Goal: Transaction & Acquisition: Purchase product/service

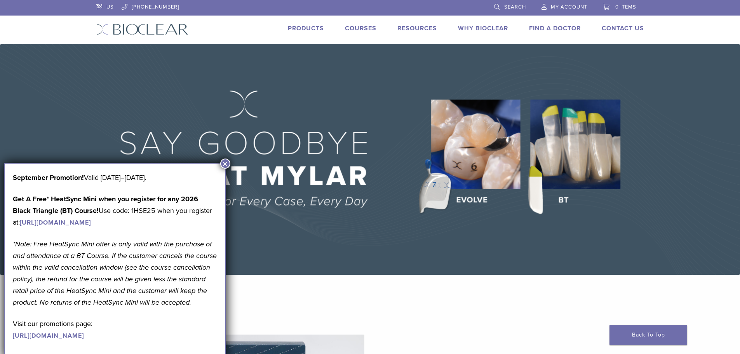
click at [314, 24] on link "Products" at bounding box center [306, 28] width 36 height 8
click at [229, 159] on img at bounding box center [370, 159] width 740 height 230
click at [318, 27] on link "Products" at bounding box center [306, 28] width 36 height 8
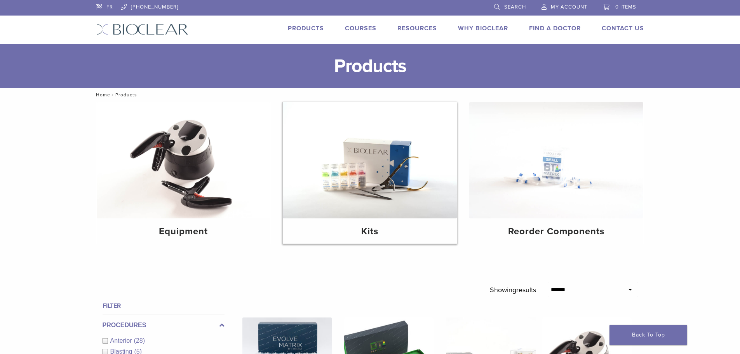
click at [352, 140] on img at bounding box center [370, 160] width 174 height 116
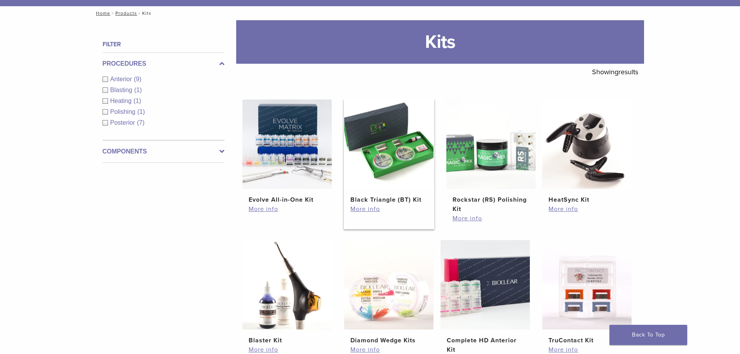
scroll to position [155, 0]
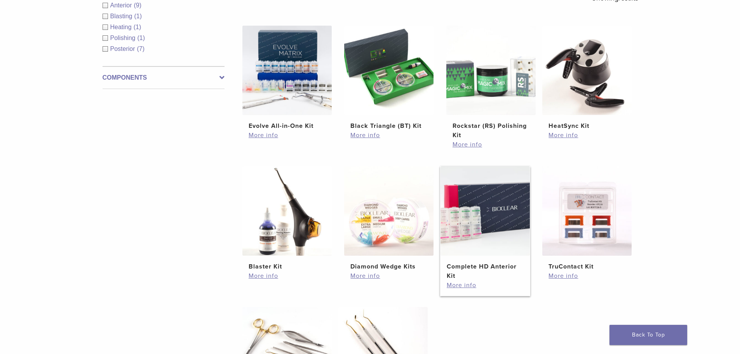
click at [467, 167] on img at bounding box center [484, 210] width 89 height 89
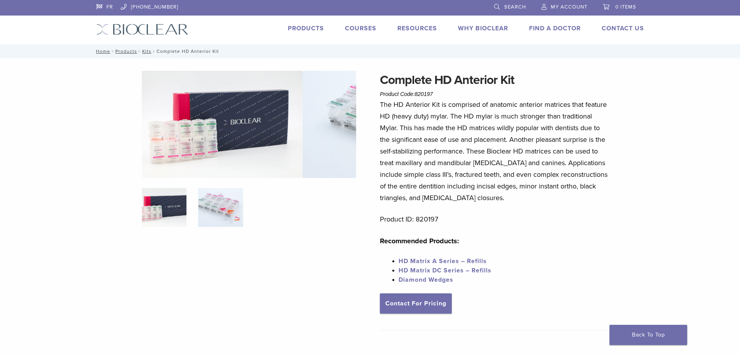
click at [243, 201] on img at bounding box center [220, 207] width 45 height 39
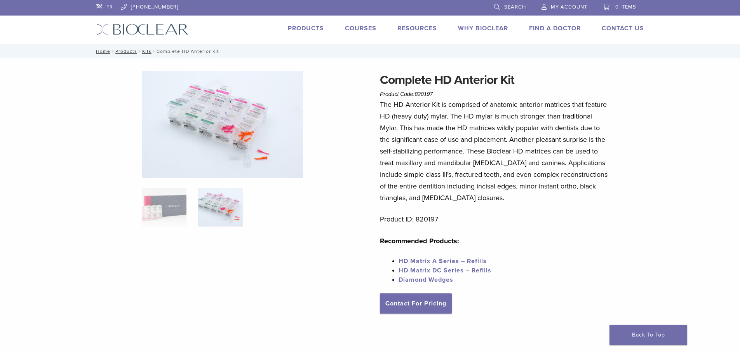
click at [241, 198] on img at bounding box center [220, 207] width 45 height 39
click at [243, 199] on img at bounding box center [220, 207] width 45 height 39
